Goal: Task Accomplishment & Management: Use online tool/utility

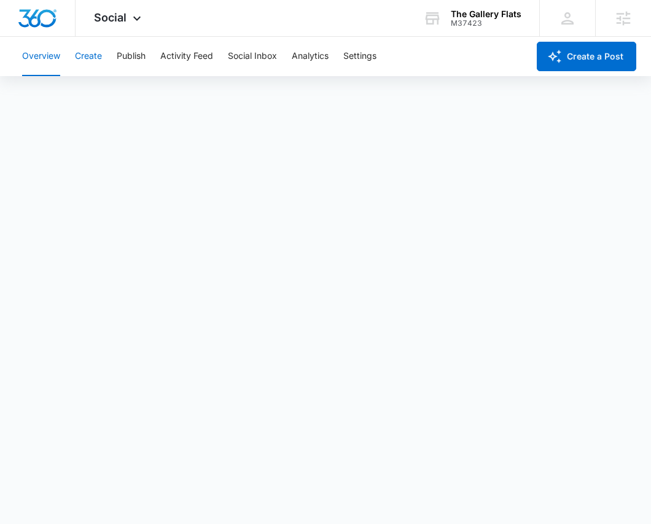
click at [96, 61] on button "Create" at bounding box center [88, 56] width 27 height 39
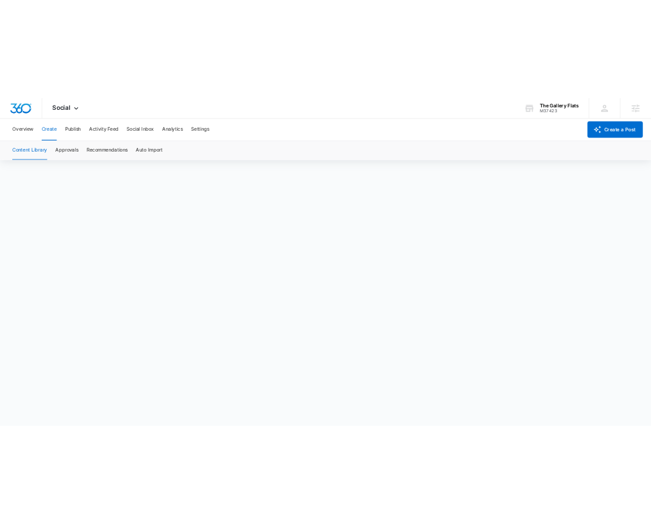
scroll to position [9, 0]
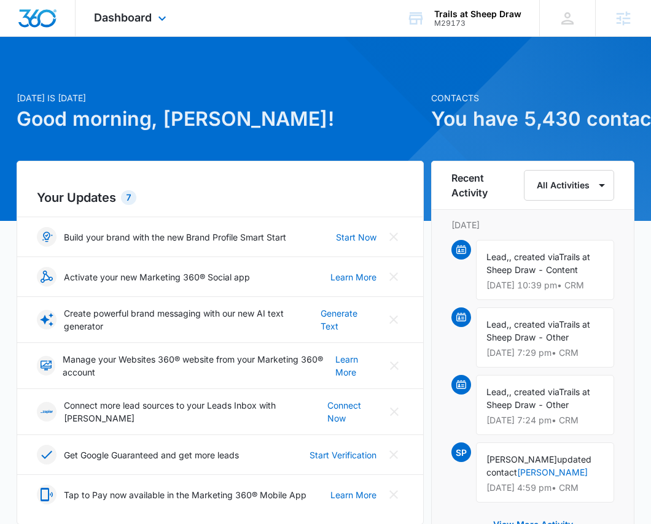
click at [172, 15] on div "Dashboard Apps Reputation Websites Forms CRM Email Social Content Ads Intellige…" at bounding box center [132, 18] width 112 height 36
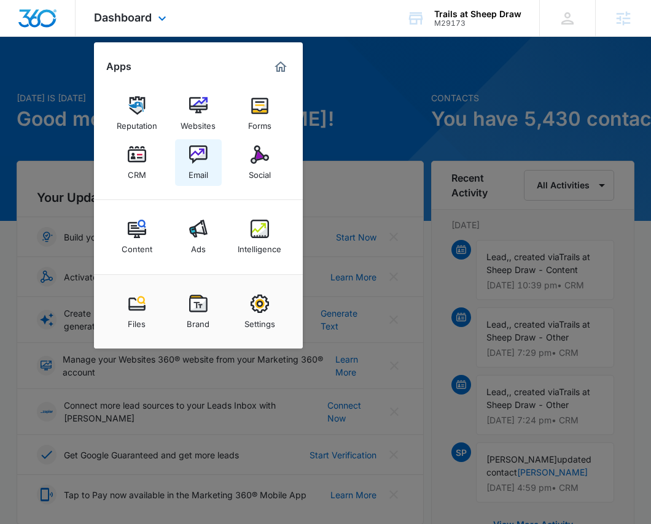
click at [194, 156] on img at bounding box center [198, 155] width 18 height 18
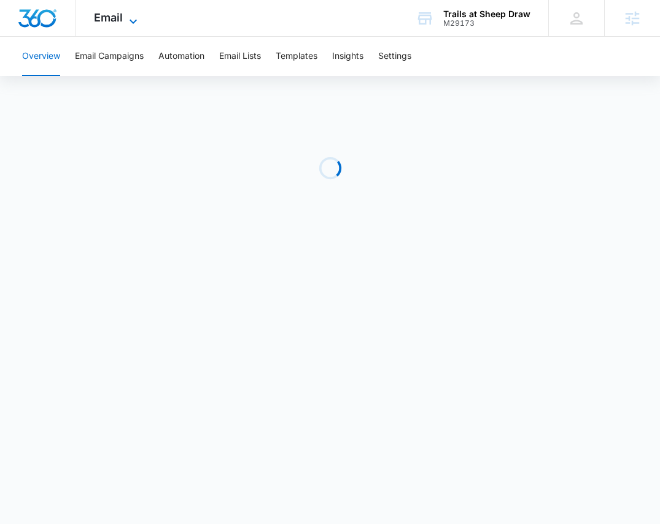
click at [133, 11] on div "Email Apps Reputation Websites Forms CRM Email Social Content Ads Intelligence …" at bounding box center [118, 18] width 84 height 36
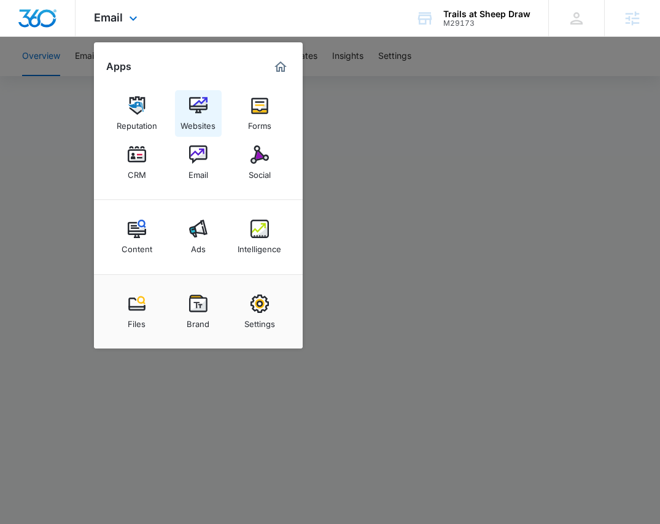
click at [201, 109] on img at bounding box center [198, 105] width 18 height 18
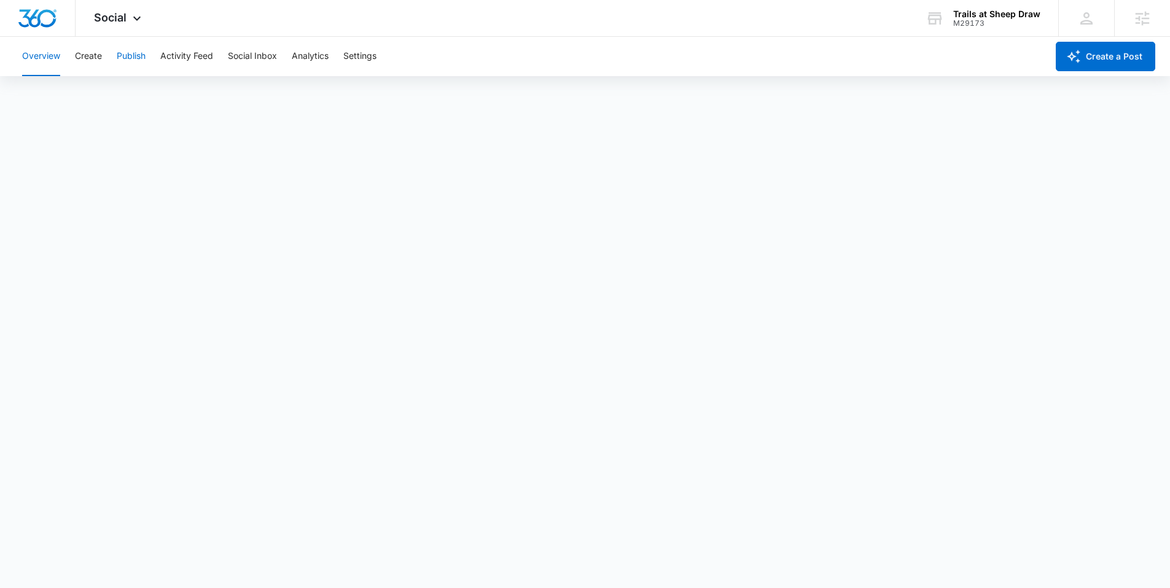
click at [120, 55] on button "Publish" at bounding box center [131, 56] width 29 height 39
drag, startPoint x: 130, startPoint y: 13, endPoint x: 136, endPoint y: 21, distance: 10.2
click at [130, 14] on icon at bounding box center [137, 21] width 15 height 15
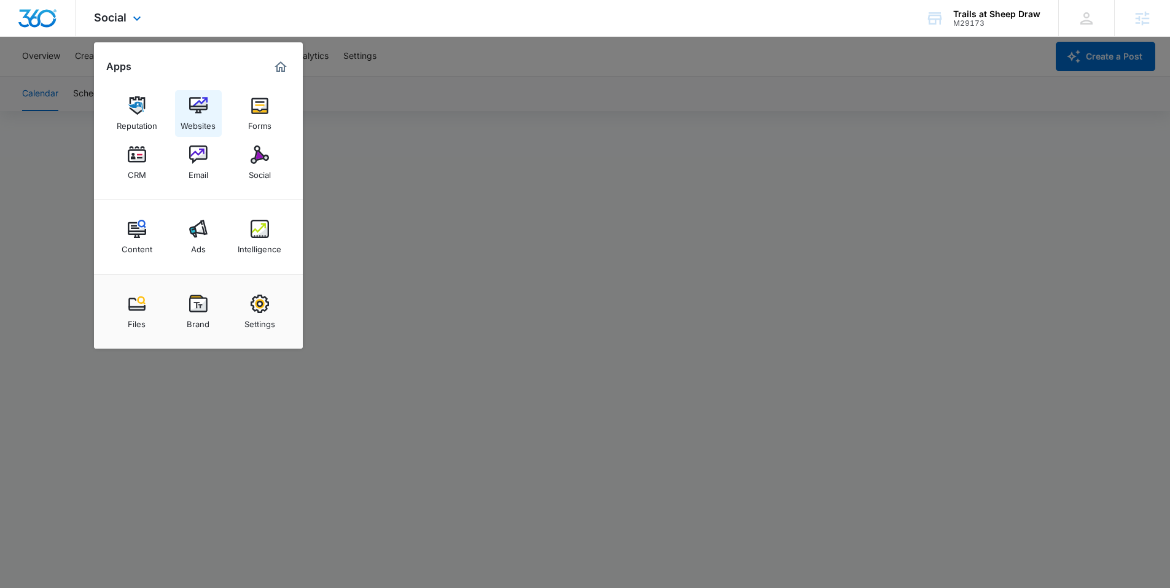
click at [200, 111] on img at bounding box center [198, 105] width 18 height 18
